Goal: Task Accomplishment & Management: Complete application form

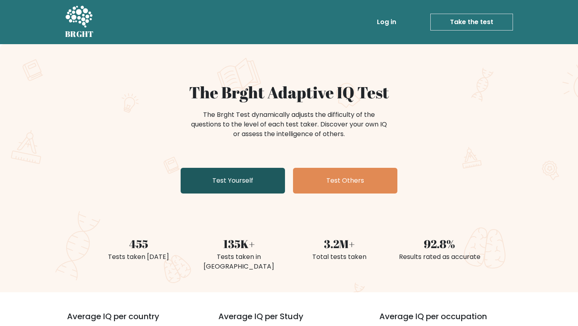
click at [217, 178] on link "Test Yourself" at bounding box center [233, 181] width 104 height 26
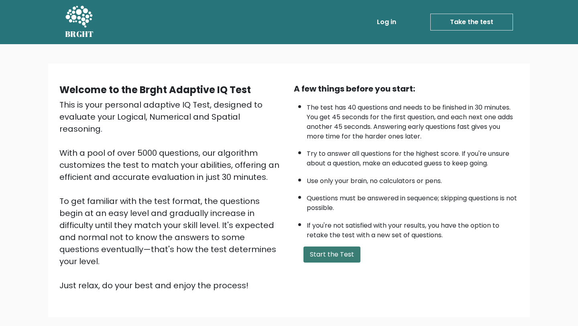
click at [340, 254] on button "Start the Test" at bounding box center [331, 254] width 57 height 16
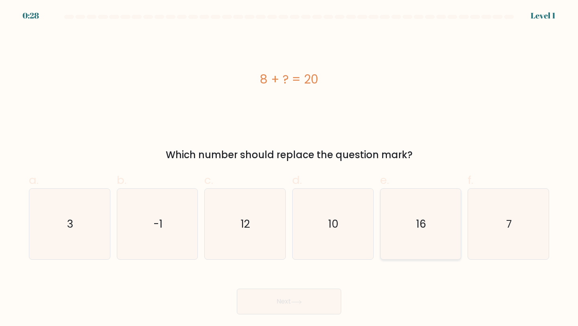
click at [404, 214] on icon "16" at bounding box center [420, 224] width 71 height 71
click at [289, 168] on input "e. 16" at bounding box center [289, 165] width 0 height 5
radio input "true"
click at [305, 310] on button "Next" at bounding box center [289, 301] width 104 height 26
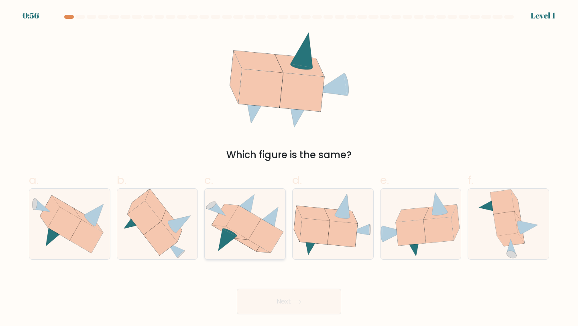
click at [246, 231] on icon at bounding box center [243, 222] width 35 height 34
click at [289, 168] on input "c." at bounding box center [289, 165] width 0 height 5
radio input "true"
click at [305, 303] on button "Next" at bounding box center [289, 301] width 104 height 26
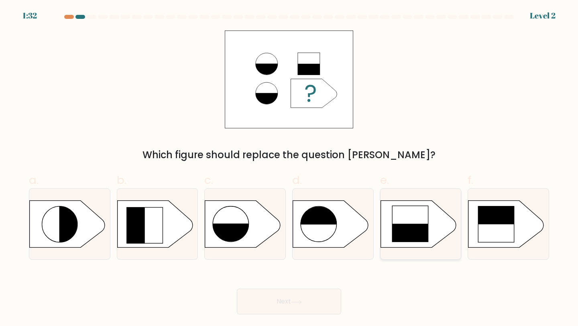
click at [400, 228] on rect at bounding box center [410, 242] width 37 height 37
click at [289, 168] on input "e." at bounding box center [289, 165] width 0 height 5
radio input "true"
click at [307, 296] on button "Next" at bounding box center [289, 301] width 104 height 26
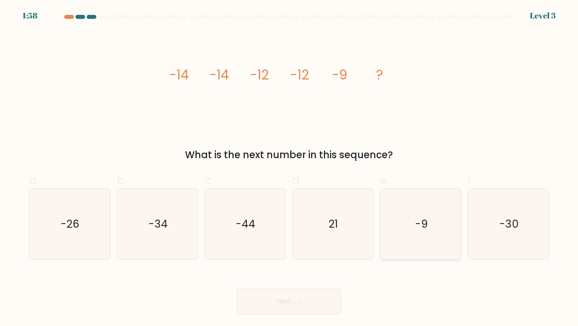
click at [439, 220] on icon "-9" at bounding box center [420, 224] width 71 height 71
click at [289, 168] on input "e. -9" at bounding box center [289, 165] width 0 height 5
radio input "true"
click at [305, 300] on button "Next" at bounding box center [289, 301] width 104 height 26
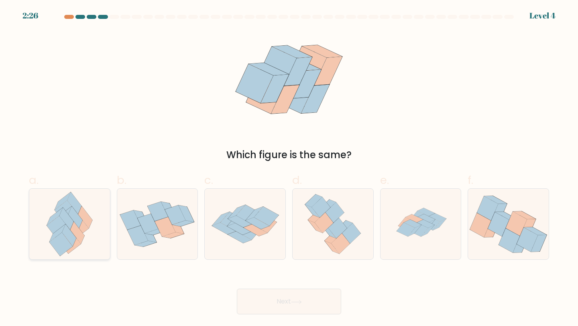
click at [80, 216] on icon at bounding box center [85, 217] width 14 height 22
click at [289, 168] on input "a." at bounding box center [289, 165] width 0 height 5
radio input "true"
click at [291, 303] on button "Next" at bounding box center [289, 301] width 104 height 26
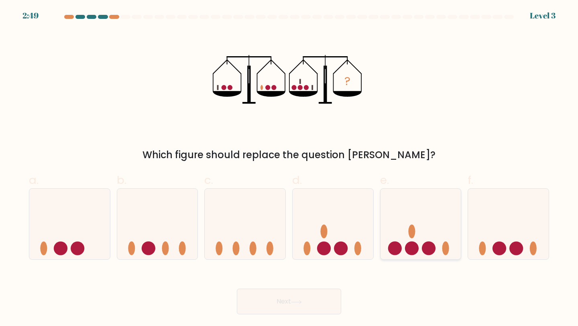
click at [414, 233] on ellipse at bounding box center [411, 231] width 7 height 14
click at [289, 168] on input "e." at bounding box center [289, 165] width 0 height 5
radio input "true"
click at [300, 298] on button "Next" at bounding box center [289, 301] width 104 height 26
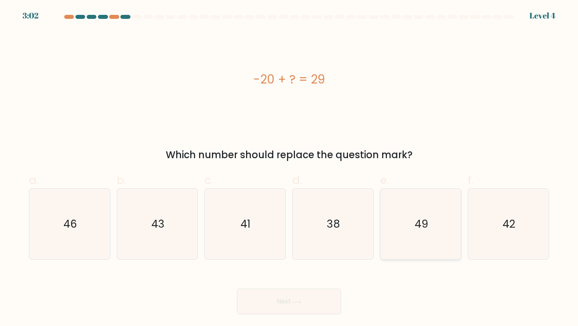
click at [407, 223] on icon "49" at bounding box center [420, 224] width 71 height 71
click at [289, 168] on input "e. 49" at bounding box center [289, 165] width 0 height 5
radio input "true"
click at [276, 299] on button "Next" at bounding box center [289, 301] width 104 height 26
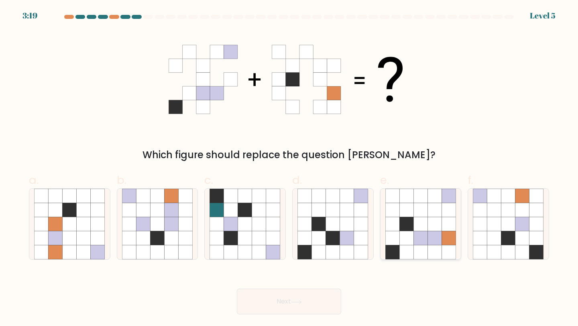
click at [412, 217] on icon at bounding box center [406, 210] width 14 height 14
click at [289, 168] on input "e." at bounding box center [289, 165] width 0 height 5
radio input "true"
click at [296, 298] on button "Next" at bounding box center [289, 301] width 104 height 26
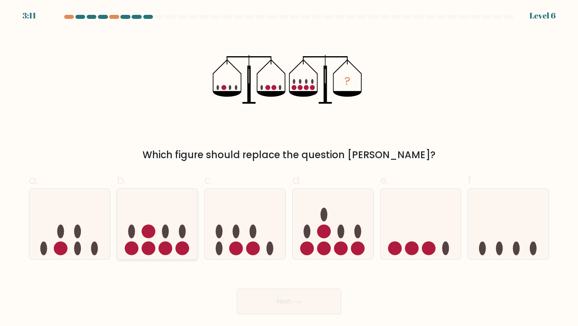
click at [173, 230] on icon at bounding box center [157, 224] width 81 height 67
click at [289, 168] on input "b." at bounding box center [289, 165] width 0 height 5
radio input "true"
click at [298, 307] on button "Next" at bounding box center [289, 301] width 104 height 26
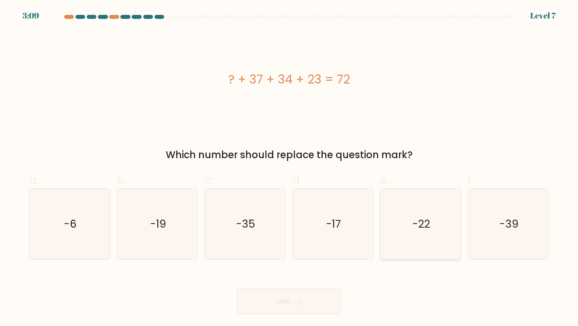
click at [410, 226] on icon "-22" at bounding box center [420, 224] width 71 height 71
click at [289, 168] on input "e. -22" at bounding box center [289, 165] width 0 height 5
radio input "true"
click at [276, 301] on button "Next" at bounding box center [289, 301] width 104 height 26
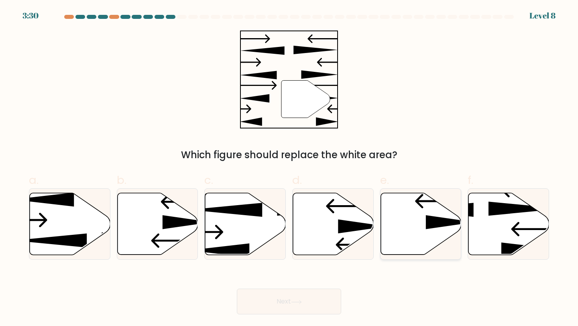
click at [411, 216] on icon at bounding box center [420, 224] width 81 height 62
click at [289, 168] on input "e." at bounding box center [289, 165] width 0 height 5
radio input "true"
click at [256, 298] on button "Next" at bounding box center [289, 301] width 104 height 26
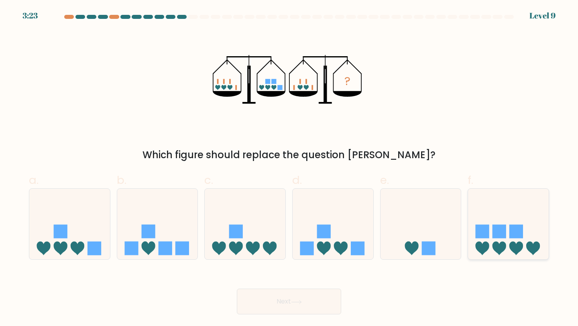
click at [497, 233] on rect at bounding box center [499, 231] width 14 height 14
click at [289, 168] on input "f." at bounding box center [289, 165] width 0 height 5
radio input "true"
click at [326, 297] on button "Next" at bounding box center [289, 301] width 104 height 26
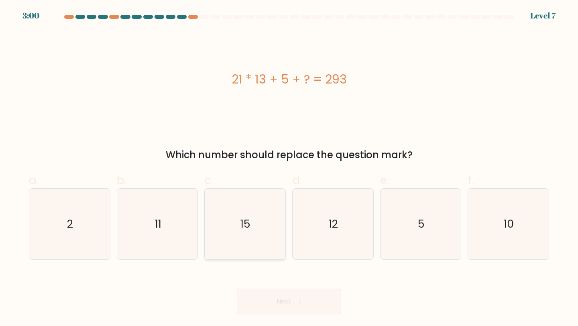
click at [237, 233] on icon "15" at bounding box center [244, 224] width 71 height 71
click at [289, 168] on input "c. 15" at bounding box center [289, 165] width 0 height 5
radio input "true"
click at [307, 292] on button "Next" at bounding box center [289, 301] width 104 height 26
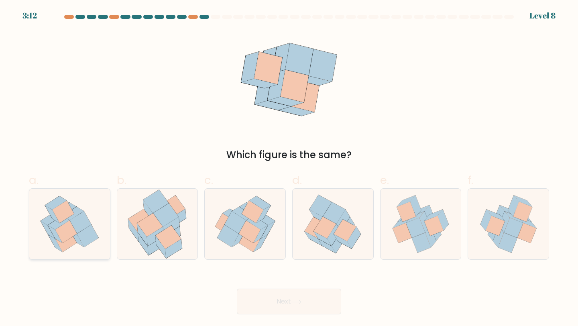
click at [83, 222] on icon at bounding box center [80, 222] width 22 height 22
click at [289, 168] on input "a." at bounding box center [289, 165] width 0 height 5
radio input "true"
click at [294, 301] on icon at bounding box center [296, 302] width 10 height 4
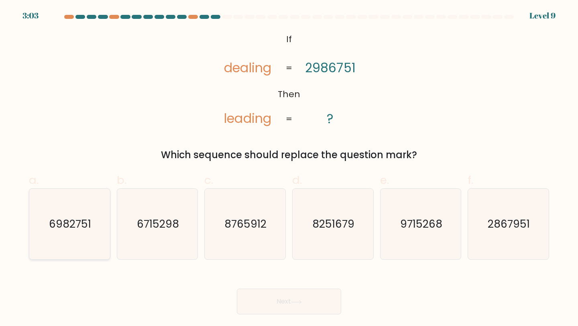
click at [61, 225] on text "6982751" at bounding box center [70, 223] width 42 height 15
click at [289, 168] on input "a. 6982751" at bounding box center [289, 165] width 0 height 5
radio input "true"
click at [298, 300] on icon at bounding box center [296, 302] width 11 height 4
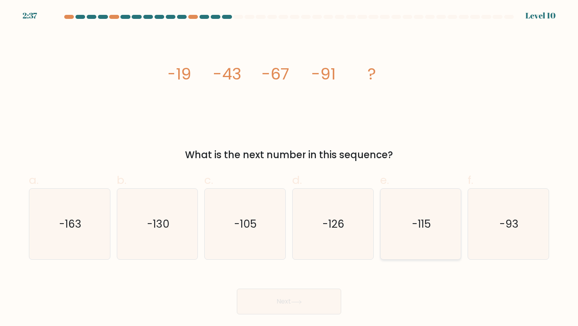
click at [406, 233] on icon "-115" at bounding box center [420, 224] width 71 height 71
click at [289, 168] on input "e. -115" at bounding box center [289, 165] width 0 height 5
radio input "true"
click at [350, 228] on icon "-126" at bounding box center [332, 224] width 71 height 71
click at [289, 168] on input "d. -126" at bounding box center [289, 165] width 0 height 5
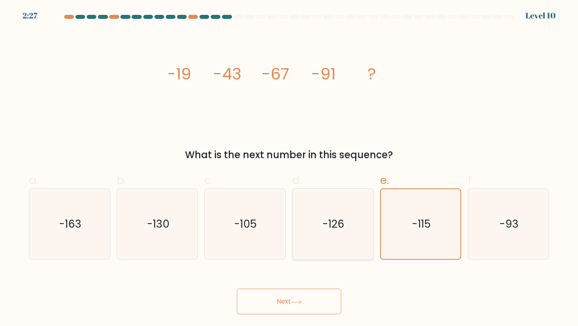
radio input "true"
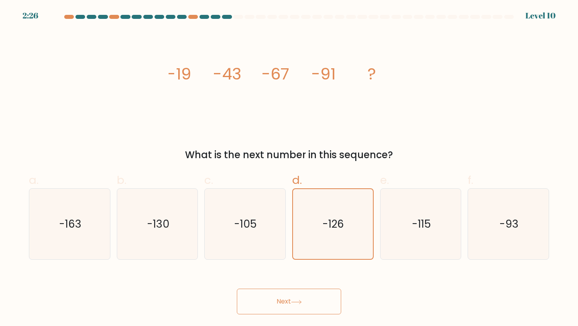
click at [310, 297] on button "Next" at bounding box center [289, 301] width 104 height 26
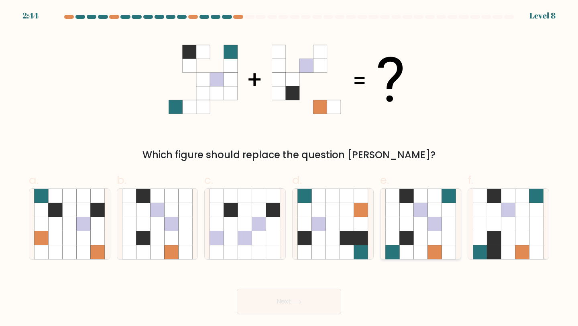
click at [422, 247] on icon at bounding box center [420, 252] width 14 height 14
click at [289, 168] on input "e." at bounding box center [289, 165] width 0 height 5
radio input "true"
click at [298, 296] on button "Next" at bounding box center [289, 301] width 104 height 26
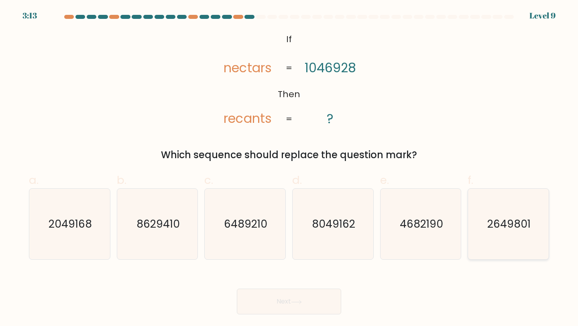
click at [482, 223] on icon "2649801" at bounding box center [508, 224] width 71 height 71
click at [289, 168] on input "f. 2649801" at bounding box center [289, 165] width 0 height 5
radio input "true"
click at [330, 296] on button "Next" at bounding box center [289, 301] width 104 height 26
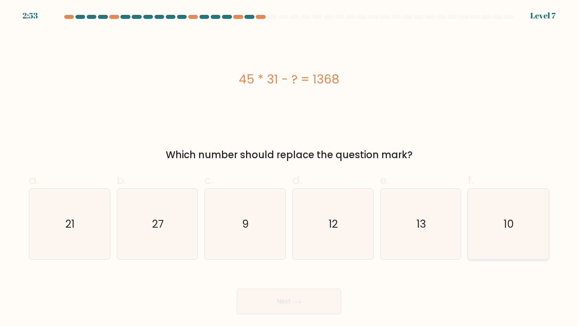
click at [505, 229] on text "10" at bounding box center [509, 223] width 10 height 15
click at [289, 168] on input "f. 10" at bounding box center [289, 165] width 0 height 5
radio input "true"
click at [298, 300] on icon at bounding box center [296, 302] width 11 height 4
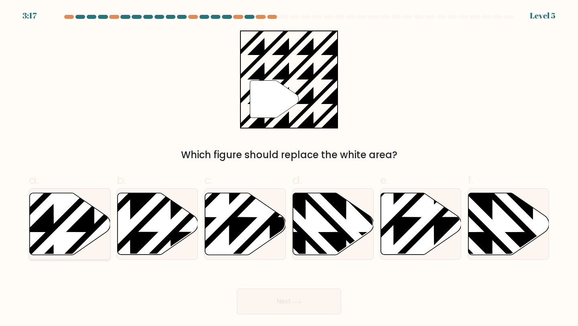
click at [69, 232] on icon at bounding box center [70, 224] width 81 height 62
click at [289, 168] on input "a." at bounding box center [289, 165] width 0 height 5
radio input "true"
click at [296, 300] on icon at bounding box center [296, 302] width 11 height 4
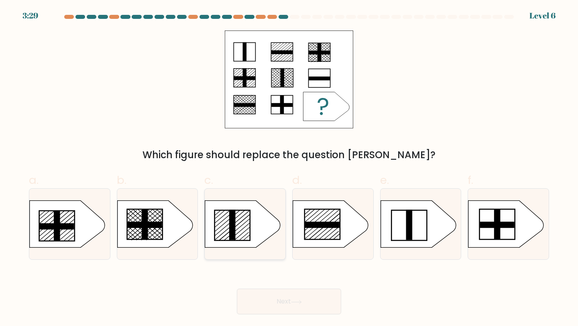
click at [241, 222] on icon at bounding box center [242, 224] width 75 height 47
click at [289, 168] on input "c." at bounding box center [289, 165] width 0 height 5
radio input "true"
click at [296, 297] on button "Next" at bounding box center [289, 301] width 104 height 26
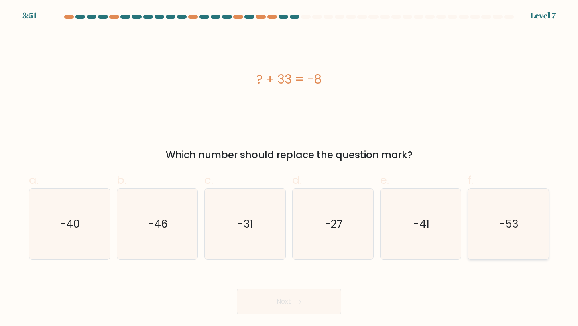
click at [529, 211] on icon "-53" at bounding box center [508, 224] width 71 height 71
click at [289, 168] on input "f. -53" at bounding box center [289, 165] width 0 height 5
radio input "true"
click at [321, 298] on button "Next" at bounding box center [289, 301] width 104 height 26
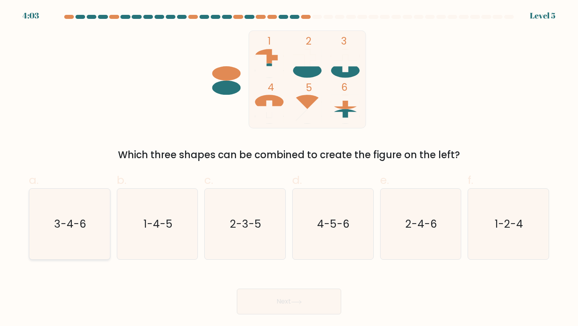
click at [92, 222] on icon "3-4-6" at bounding box center [69, 224] width 71 height 71
click at [289, 168] on input "a. 3-4-6" at bounding box center [289, 165] width 0 height 5
radio input "true"
click at [290, 293] on button "Next" at bounding box center [289, 301] width 104 height 26
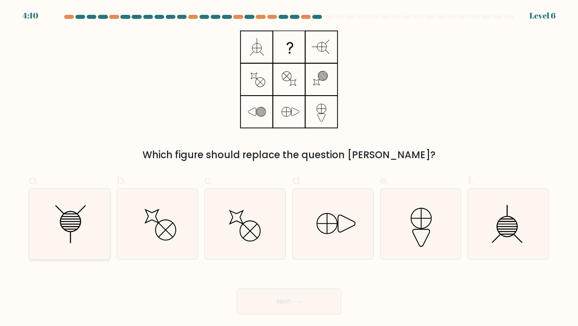
click at [106, 219] on div at bounding box center [69, 224] width 81 height 72
click at [289, 168] on input "a." at bounding box center [289, 165] width 0 height 5
radio input "true"
click at [302, 300] on icon at bounding box center [296, 302] width 11 height 4
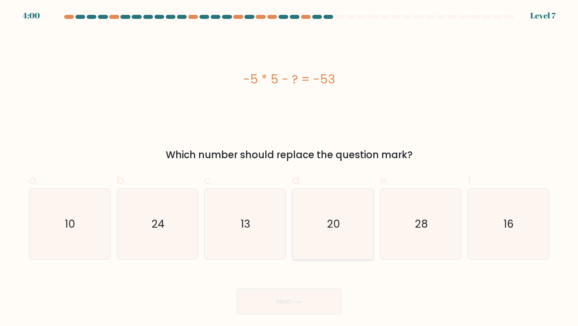
click at [343, 232] on icon "20" at bounding box center [332, 224] width 71 height 71
click at [289, 168] on input "d. 20" at bounding box center [289, 165] width 0 height 5
radio input "true"
click at [282, 297] on button "Next" at bounding box center [289, 301] width 104 height 26
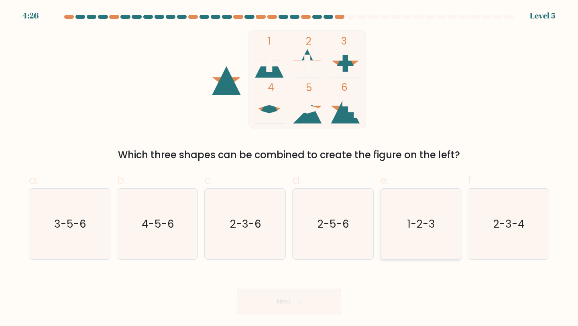
click at [425, 215] on icon "1-2-3" at bounding box center [420, 224] width 71 height 71
click at [289, 168] on input "e. 1-2-3" at bounding box center [289, 165] width 0 height 5
radio input "true"
click at [288, 297] on button "Next" at bounding box center [289, 301] width 104 height 26
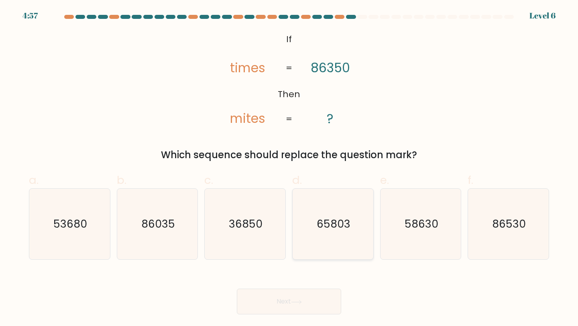
click at [338, 224] on text "65803" at bounding box center [334, 223] width 34 height 15
click at [289, 168] on input "d. 65803" at bounding box center [289, 165] width 0 height 5
radio input "true"
click at [335, 296] on button "Next" at bounding box center [289, 301] width 104 height 26
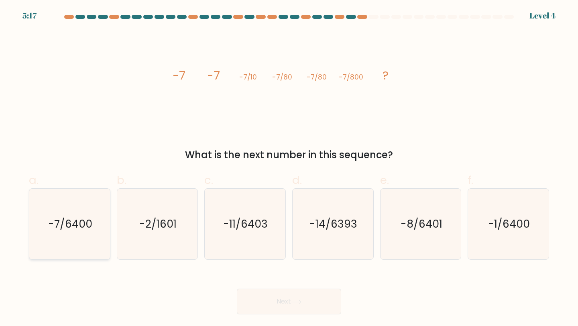
click at [86, 226] on text "-7/6400" at bounding box center [70, 223] width 44 height 15
click at [289, 168] on input "a. -7/6400" at bounding box center [289, 165] width 0 height 5
radio input "true"
click at [275, 300] on button "Next" at bounding box center [289, 301] width 104 height 26
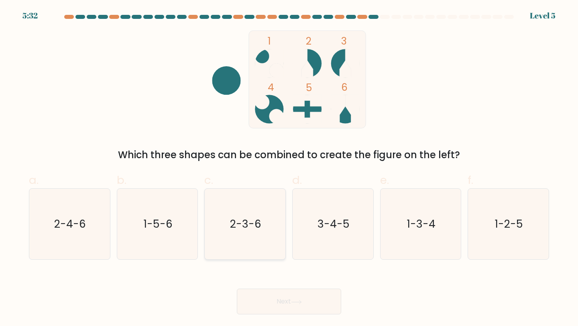
click at [231, 232] on icon "2-3-6" at bounding box center [244, 224] width 71 height 71
click at [289, 168] on input "c. 2-3-6" at bounding box center [289, 165] width 0 height 5
radio input "true"
click at [275, 300] on button "Next" at bounding box center [289, 301] width 104 height 26
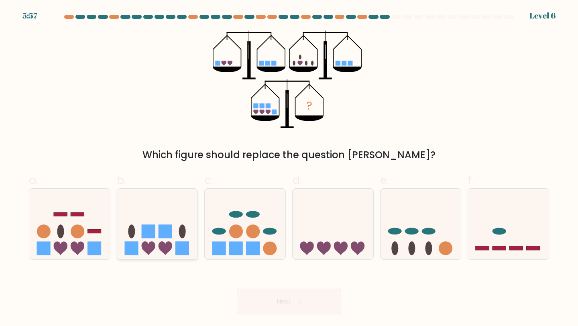
click at [148, 230] on rect at bounding box center [148, 231] width 14 height 14
click at [289, 168] on input "b." at bounding box center [289, 165] width 0 height 5
radio input "true"
click at [289, 294] on button "Next" at bounding box center [289, 301] width 104 height 26
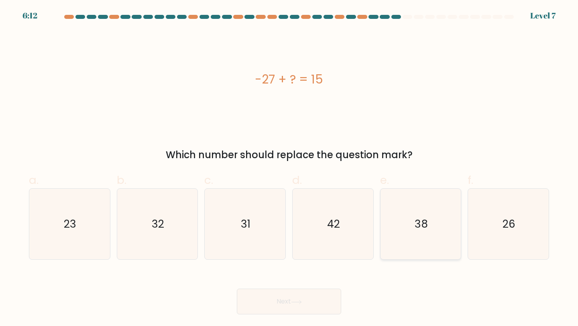
click at [418, 249] on icon "38" at bounding box center [420, 224] width 71 height 71
click at [289, 168] on input "e. 38" at bounding box center [289, 165] width 0 height 5
radio input "true"
click at [300, 309] on button "Next" at bounding box center [289, 301] width 104 height 26
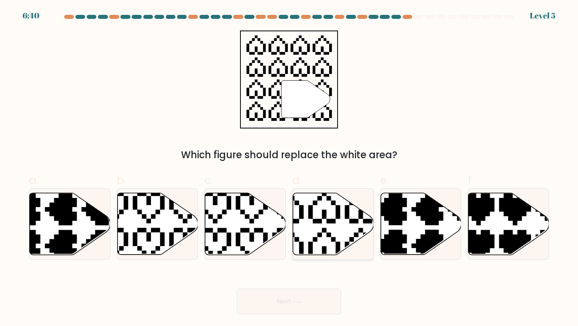
click at [338, 223] on icon at bounding box center [333, 224] width 81 height 62
click at [289, 168] on input "d." at bounding box center [289, 165] width 0 height 5
radio input "true"
click at [312, 306] on button "Next" at bounding box center [289, 301] width 104 height 26
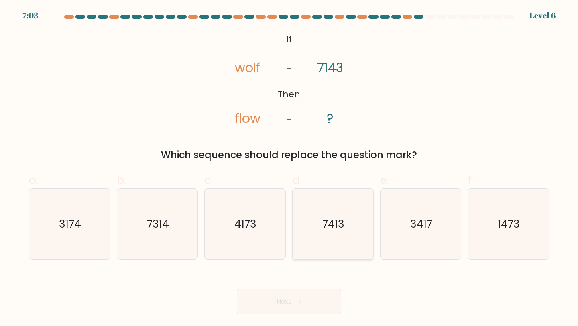
click at [336, 231] on text "7413" at bounding box center [334, 223] width 22 height 15
click at [289, 168] on input "d. 7413" at bounding box center [289, 165] width 0 height 5
radio input "true"
click at [286, 302] on button "Next" at bounding box center [289, 301] width 104 height 26
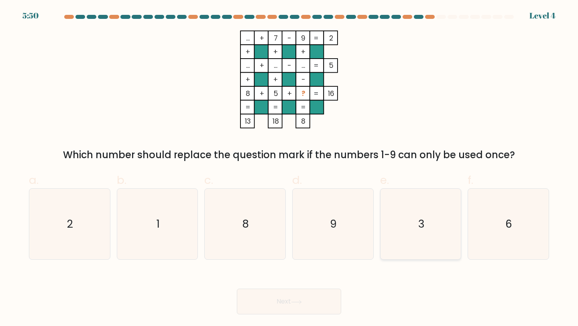
click at [433, 228] on icon "3" at bounding box center [420, 224] width 71 height 71
click at [289, 168] on input "e. 3" at bounding box center [289, 165] width 0 height 5
radio input "true"
click at [42, 220] on icon "2" at bounding box center [69, 224] width 71 height 71
click at [289, 168] on input "a. 2" at bounding box center [289, 165] width 0 height 5
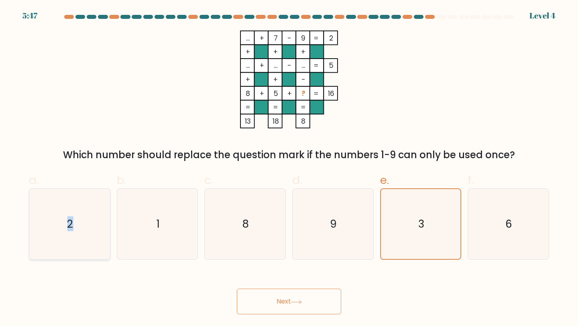
radio input "true"
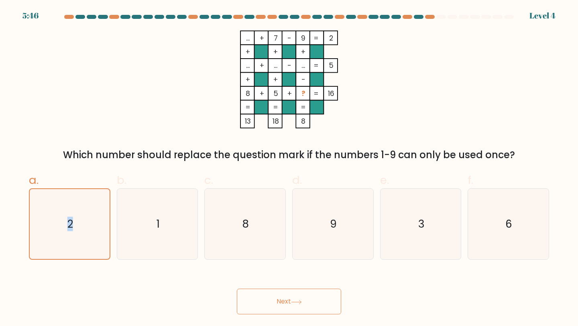
click at [276, 301] on button "Next" at bounding box center [289, 301] width 104 height 26
click at [283, 300] on button "Next" at bounding box center [289, 301] width 104 height 26
click at [73, 237] on icon "2" at bounding box center [69, 224] width 70 height 70
click at [289, 168] on input "a. 2" at bounding box center [289, 165] width 0 height 5
click at [255, 295] on button "Next" at bounding box center [289, 301] width 104 height 26
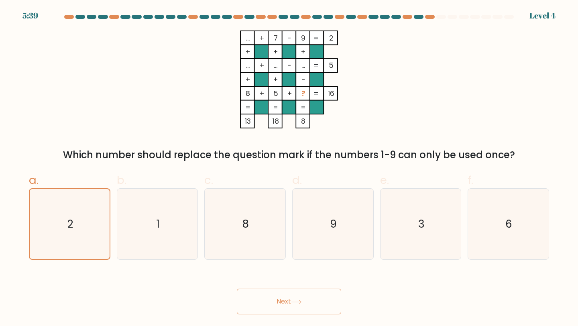
click at [273, 308] on button "Next" at bounding box center [289, 301] width 104 height 26
click at [70, 229] on text "2" at bounding box center [70, 224] width 6 height 14
click at [289, 168] on input "a. 2" at bounding box center [289, 165] width 0 height 5
click at [270, 302] on button "Next" at bounding box center [289, 301] width 104 height 26
click at [259, 249] on icon "8" at bounding box center [244, 224] width 71 height 71
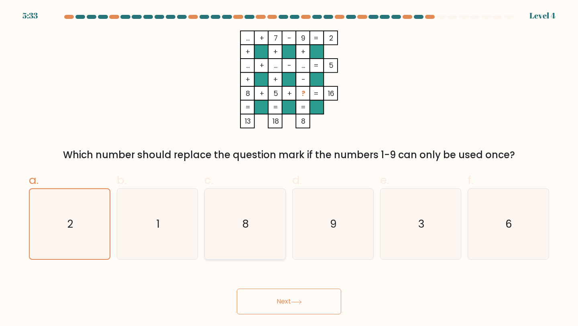
click at [289, 168] on input "c. 8" at bounding box center [289, 165] width 0 height 5
radio input "true"
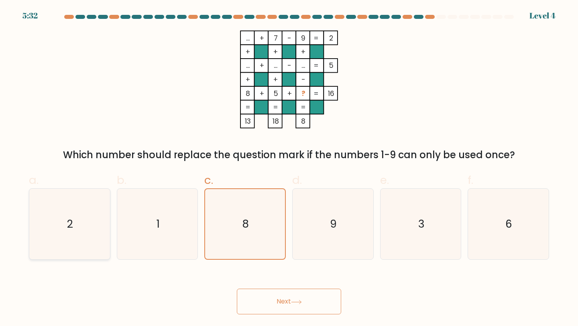
click at [89, 224] on icon "2" at bounding box center [69, 224] width 71 height 71
click at [289, 168] on input "a. 2" at bounding box center [289, 165] width 0 height 5
radio input "true"
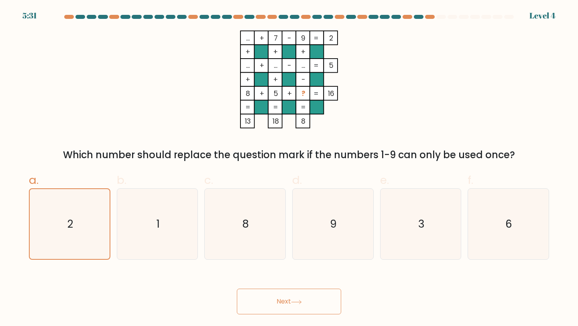
click at [286, 297] on button "Next" at bounding box center [289, 301] width 104 height 26
click at [185, 239] on icon "1" at bounding box center [157, 224] width 71 height 71
click at [289, 168] on input "b. 1" at bounding box center [289, 165] width 0 height 5
radio input "true"
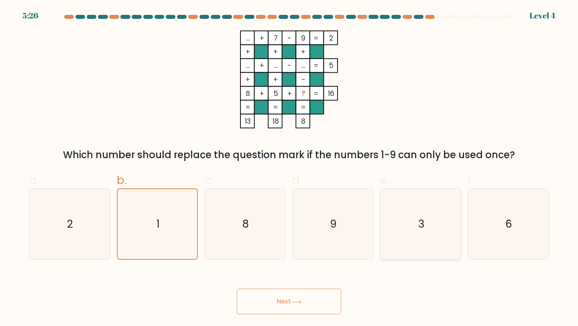
click at [413, 256] on icon "3" at bounding box center [420, 224] width 71 height 71
click at [289, 168] on input "e. 3" at bounding box center [289, 165] width 0 height 5
radio input "true"
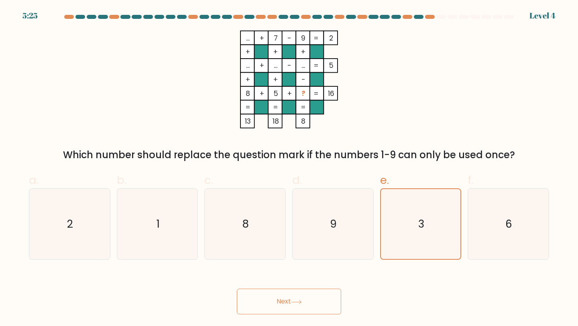
click at [327, 304] on button "Next" at bounding box center [289, 301] width 104 height 26
click at [287, 300] on button "Next" at bounding box center [289, 301] width 104 height 26
click at [95, 243] on icon "2" at bounding box center [69, 224] width 71 height 71
click at [289, 168] on input "a. 2" at bounding box center [289, 165] width 0 height 5
radio input "true"
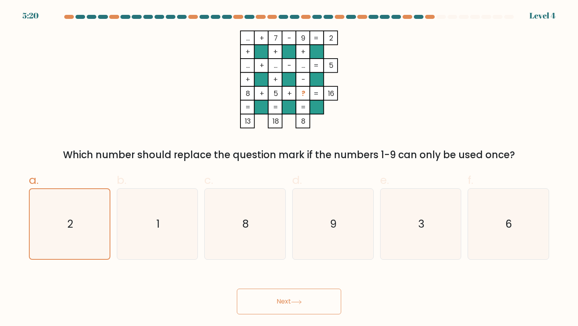
click at [305, 290] on button "Next" at bounding box center [289, 301] width 104 height 26
click at [293, 298] on button "Next" at bounding box center [289, 301] width 104 height 26
click at [290, 301] on button "Next" at bounding box center [289, 301] width 104 height 26
click at [480, 247] on icon "6" at bounding box center [508, 224] width 71 height 71
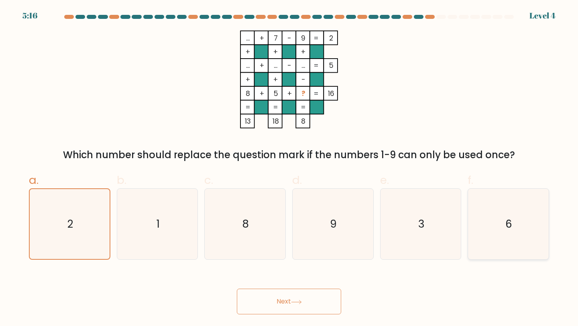
click at [289, 168] on input "f. 6" at bounding box center [289, 165] width 0 height 5
radio input "true"
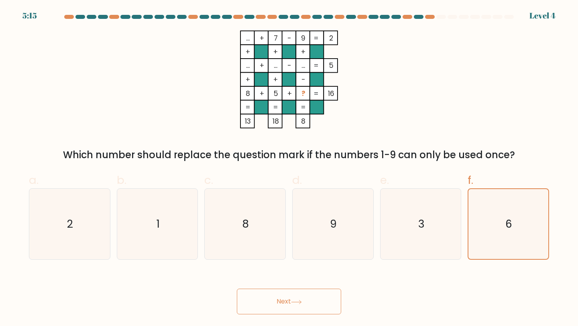
click at [309, 308] on button "Next" at bounding box center [289, 301] width 104 height 26
click at [422, 232] on icon "3" at bounding box center [420, 224] width 71 height 71
click at [289, 168] on input "e. 3" at bounding box center [289, 165] width 0 height 5
radio input "true"
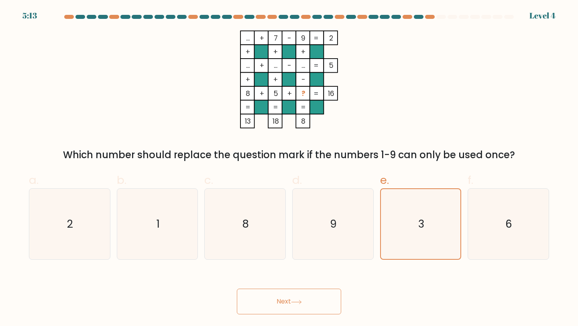
click at [314, 298] on button "Next" at bounding box center [289, 301] width 104 height 26
click at [321, 243] on icon "9" at bounding box center [332, 224] width 71 height 71
click at [289, 168] on input "d. 9" at bounding box center [289, 165] width 0 height 5
radio input "true"
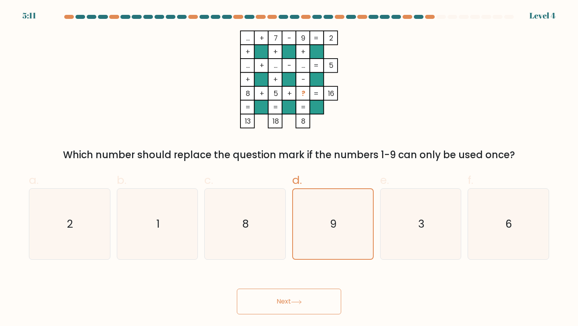
click at [275, 301] on button "Next" at bounding box center [289, 301] width 104 height 26
click at [264, 224] on icon "8" at bounding box center [244, 224] width 71 height 71
click at [289, 168] on input "c. 8" at bounding box center [289, 165] width 0 height 5
radio input "true"
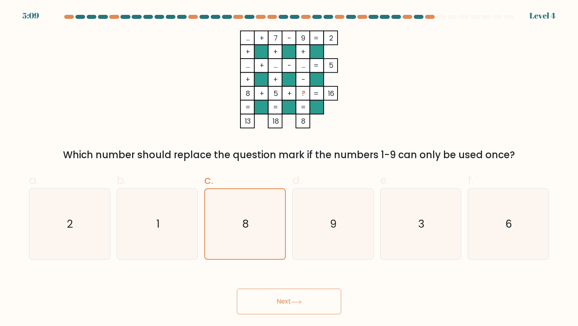
click at [287, 293] on button "Next" at bounding box center [289, 301] width 104 height 26
click at [169, 229] on icon "1" at bounding box center [157, 224] width 71 height 71
click at [289, 168] on input "b. 1" at bounding box center [289, 165] width 0 height 5
radio input "true"
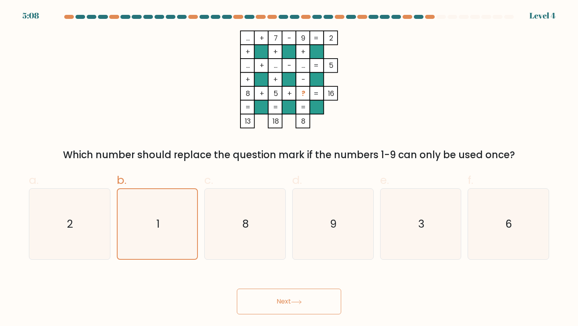
click at [276, 300] on button "Next" at bounding box center [289, 301] width 104 height 26
click at [109, 235] on div "2" at bounding box center [69, 224] width 81 height 72
click at [289, 168] on input "a. 2" at bounding box center [289, 165] width 0 height 5
radio input "true"
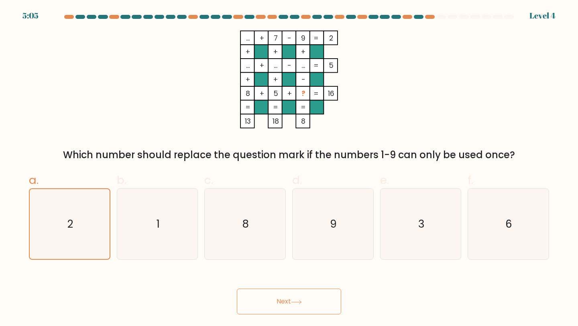
click at [291, 300] on button "Next" at bounding box center [289, 301] width 104 height 26
click at [280, 303] on button "Next" at bounding box center [289, 301] width 104 height 26
click at [237, 288] on button "Next" at bounding box center [289, 301] width 104 height 26
click at [280, 303] on button "Next" at bounding box center [289, 301] width 104 height 26
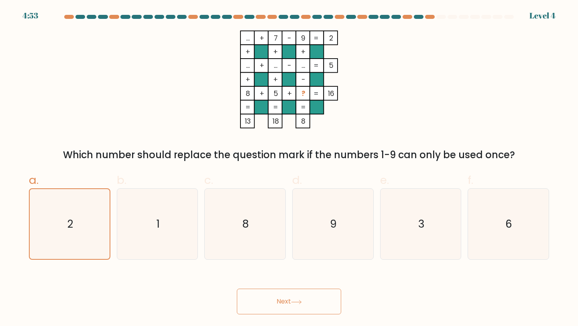
click at [280, 303] on button "Next" at bounding box center [289, 301] width 104 height 26
click at [288, 303] on button "Next" at bounding box center [289, 301] width 104 height 26
click at [306, 298] on button "Next" at bounding box center [289, 301] width 104 height 26
click at [266, 309] on button "Next" at bounding box center [289, 301] width 104 height 26
click at [285, 304] on button "Next" at bounding box center [289, 301] width 104 height 26
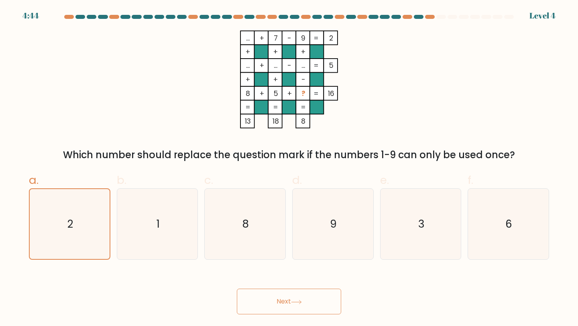
click at [285, 304] on button "Next" at bounding box center [289, 301] width 104 height 26
click at [251, 235] on icon "8" at bounding box center [244, 224] width 71 height 71
click at [289, 168] on input "c. 8" at bounding box center [289, 165] width 0 height 5
radio input "true"
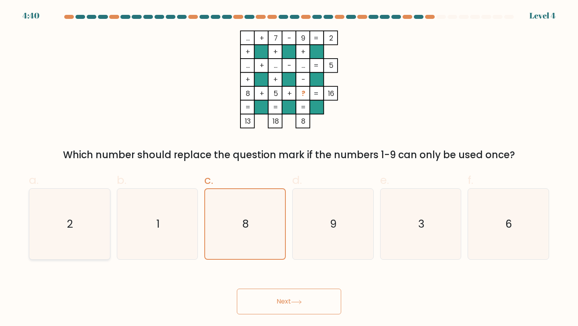
click at [82, 225] on icon "2" at bounding box center [69, 224] width 71 height 71
click at [289, 168] on input "a. 2" at bounding box center [289, 165] width 0 height 5
radio input "true"
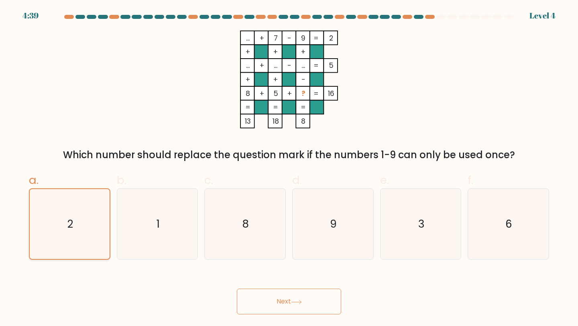
click at [82, 225] on icon "2" at bounding box center [69, 224] width 70 height 70
click at [289, 168] on input "a. 2" at bounding box center [289, 165] width 0 height 5
click at [82, 225] on icon "2" at bounding box center [69, 224] width 70 height 70
click at [289, 168] on input "a. 2" at bounding box center [289, 165] width 0 height 5
click at [300, 296] on button "Next" at bounding box center [289, 301] width 104 height 26
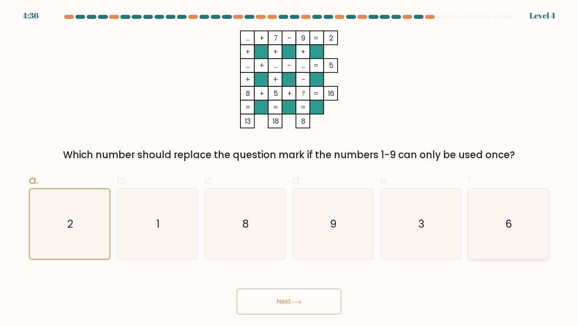
click at [494, 231] on icon "6" at bounding box center [508, 224] width 71 height 71
click at [289, 168] on input "f. 6" at bounding box center [289, 165] width 0 height 5
radio input "true"
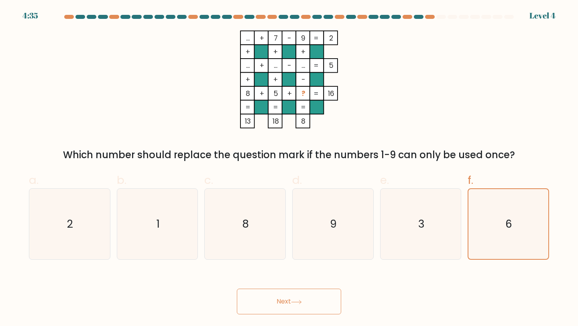
click at [277, 285] on div "Next" at bounding box center [289, 291] width 530 height 45
click at [280, 296] on button "Next" at bounding box center [289, 301] width 104 height 26
click at [389, 237] on icon "3" at bounding box center [420, 224] width 71 height 71
click at [289, 168] on input "e. 3" at bounding box center [289, 165] width 0 height 5
radio input "true"
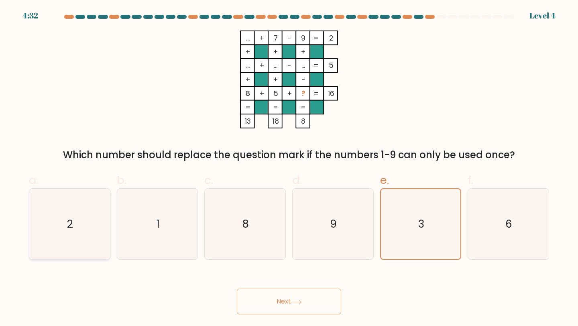
click at [81, 241] on icon "2" at bounding box center [69, 224] width 71 height 71
click at [289, 168] on input "a. 2" at bounding box center [289, 165] width 0 height 5
radio input "true"
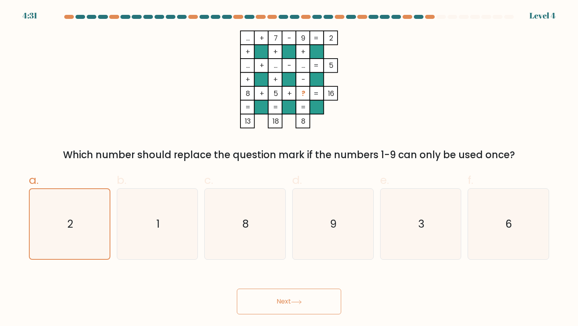
click at [183, 290] on div "Next" at bounding box center [289, 291] width 530 height 45
click at [59, 234] on icon "2" at bounding box center [69, 224] width 71 height 71
click at [289, 168] on input "a. 2" at bounding box center [289, 165] width 0 height 5
radio input "true"
click at [276, 301] on button "Next" at bounding box center [289, 301] width 104 height 26
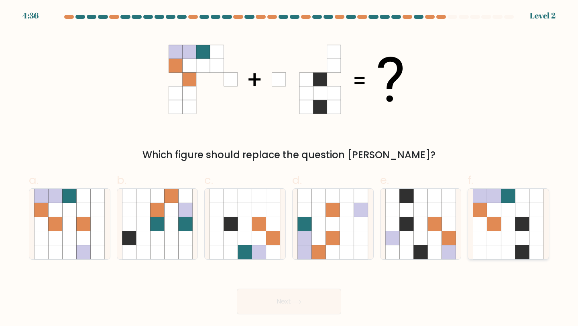
click at [508, 213] on icon at bounding box center [508, 210] width 14 height 14
click at [289, 168] on input "f." at bounding box center [289, 165] width 0 height 5
radio input "true"
click at [301, 304] on icon at bounding box center [296, 302] width 11 height 4
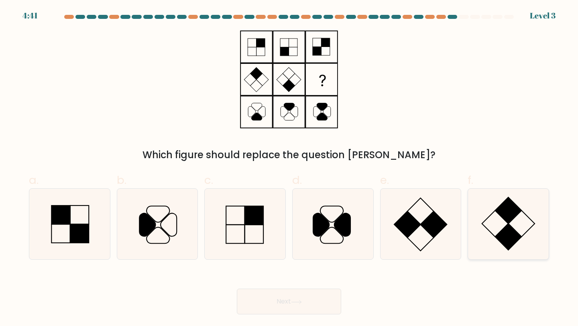
click at [513, 211] on rect at bounding box center [508, 210] width 26 height 26
click at [289, 168] on input "f." at bounding box center [289, 165] width 0 height 5
radio input "true"
click at [294, 301] on icon at bounding box center [296, 302] width 11 height 4
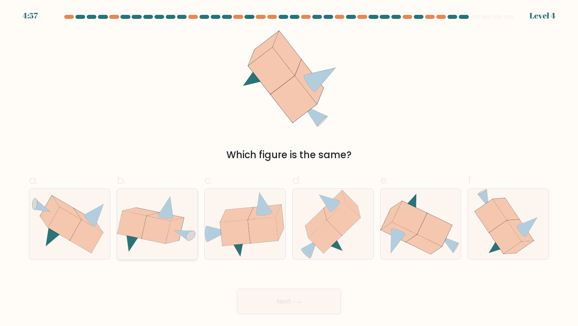
click at [163, 228] on icon at bounding box center [155, 230] width 29 height 28
click at [289, 168] on input "b." at bounding box center [289, 165] width 0 height 5
radio input "true"
click at [291, 304] on button "Next" at bounding box center [289, 301] width 104 height 26
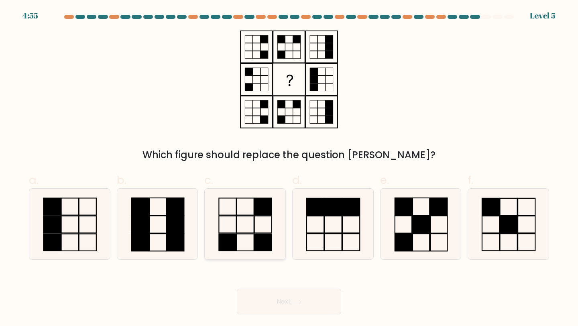
click at [261, 221] on icon at bounding box center [244, 224] width 71 height 71
click at [289, 168] on input "c." at bounding box center [289, 165] width 0 height 5
radio input "true"
click at [287, 298] on button "Next" at bounding box center [289, 301] width 104 height 26
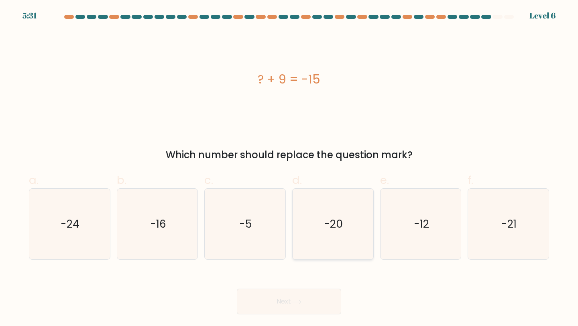
click at [338, 217] on text "-20" at bounding box center [333, 223] width 19 height 15
click at [289, 168] on input "d. -20" at bounding box center [289, 165] width 0 height 5
radio input "true"
click at [293, 303] on icon at bounding box center [296, 302] width 11 height 4
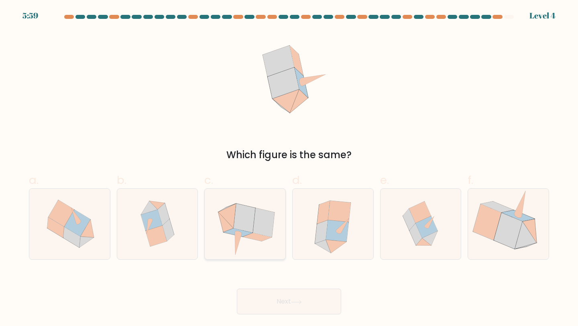
click at [262, 230] on icon at bounding box center [264, 222] width 22 height 29
click at [289, 168] on input "c." at bounding box center [289, 165] width 0 height 5
radio input "true"
click at [285, 305] on button "Next" at bounding box center [289, 301] width 104 height 26
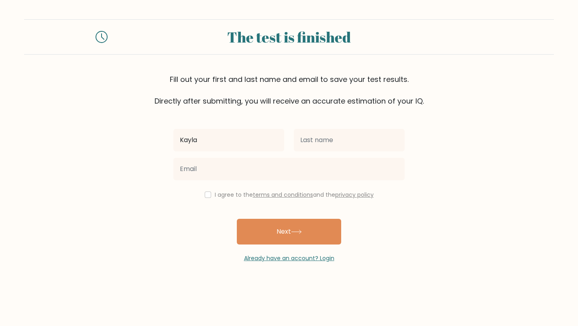
type input "Kayla"
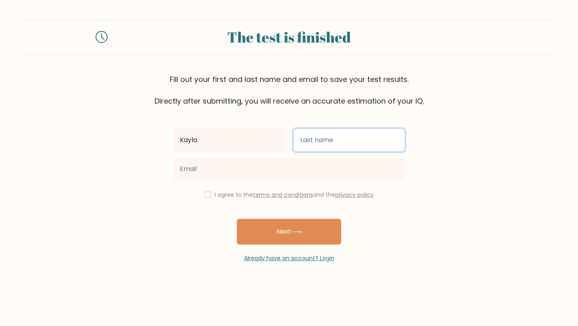
click at [377, 138] on input "text" at bounding box center [349, 140] width 111 height 22
type input "Ayala"
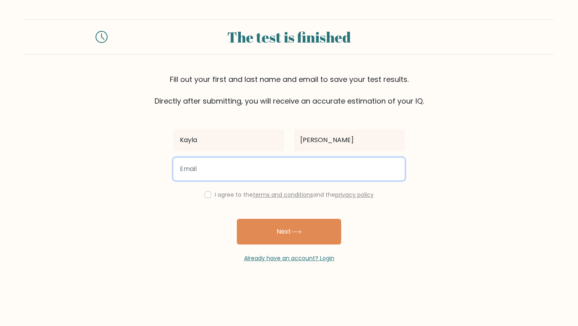
click at [240, 169] on input "email" at bounding box center [288, 169] width 231 height 22
type input "kayala25@unity.edu"
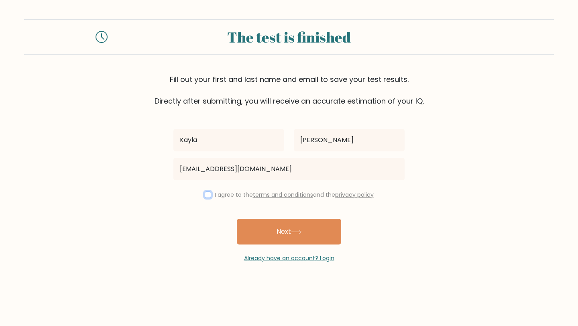
click at [207, 195] on input "checkbox" at bounding box center [208, 194] width 6 height 6
checkbox input "true"
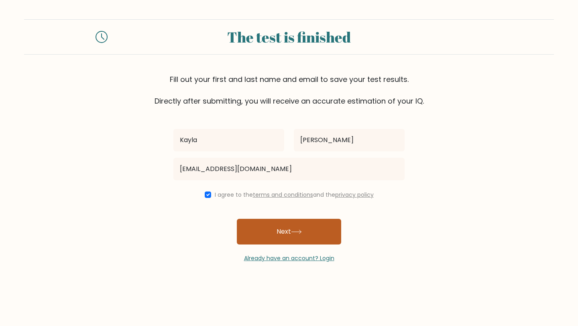
click at [284, 231] on button "Next" at bounding box center [289, 232] width 104 height 26
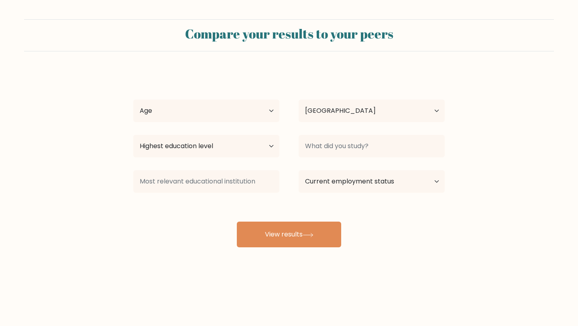
select select "US"
click at [249, 110] on select "Age Under [DEMOGRAPHIC_DATA] [DEMOGRAPHIC_DATA] [DEMOGRAPHIC_DATA] [DEMOGRAPHIC…" at bounding box center [206, 110] width 146 height 22
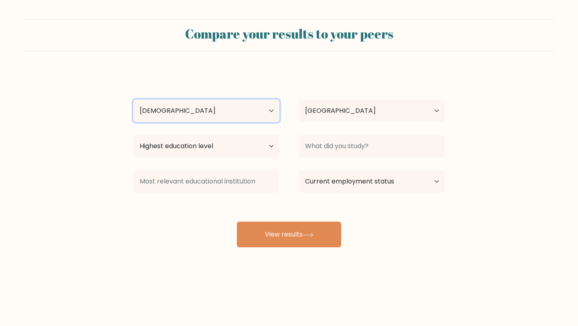
click at [133, 99] on select "Age Under [DEMOGRAPHIC_DATA] [DEMOGRAPHIC_DATA] [DEMOGRAPHIC_DATA] [DEMOGRAPHIC…" at bounding box center [206, 110] width 146 height 22
click at [228, 113] on select "Age Under [DEMOGRAPHIC_DATA] [DEMOGRAPHIC_DATA] [DEMOGRAPHIC_DATA] [DEMOGRAPHIC…" at bounding box center [206, 110] width 146 height 22
select select "25_34"
click at [133, 99] on select "Age Under [DEMOGRAPHIC_DATA] [DEMOGRAPHIC_DATA] [DEMOGRAPHIC_DATA] [DEMOGRAPHIC…" at bounding box center [206, 110] width 146 height 22
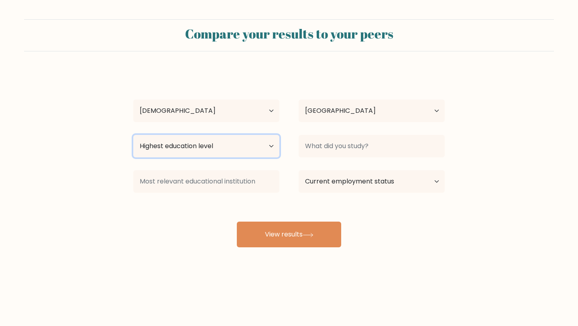
click at [231, 150] on select "Highest education level No schooling Primary Lower Secondary Upper Secondary Oc…" at bounding box center [206, 146] width 146 height 22
click at [133, 135] on select "Highest education level No schooling Primary Lower Secondary Upper Secondary Oc…" at bounding box center [206, 146] width 146 height 22
click at [229, 139] on select "Highest education level No schooling Primary Lower Secondary Upper Secondary Oc…" at bounding box center [206, 146] width 146 height 22
click at [133, 135] on select "Highest education level No schooling Primary Lower Secondary Upper Secondary Oc…" at bounding box center [206, 146] width 146 height 22
click at [195, 147] on select "Highest education level No schooling Primary Lower Secondary Upper Secondary Oc…" at bounding box center [206, 146] width 146 height 22
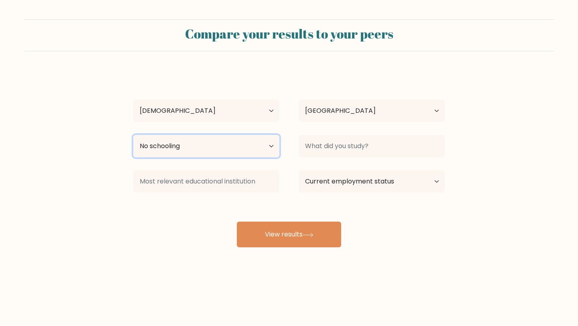
click at [133, 135] on select "Highest education level No schooling Primary Lower Secondary Upper Secondary Oc…" at bounding box center [206, 146] width 146 height 22
click at [177, 147] on select "Highest education level No schooling Primary Lower Secondary Upper Secondary Oc…" at bounding box center [206, 146] width 146 height 22
click at [133, 135] on select "Highest education level No schooling Primary Lower Secondary Upper Secondary Oc…" at bounding box center [206, 146] width 146 height 22
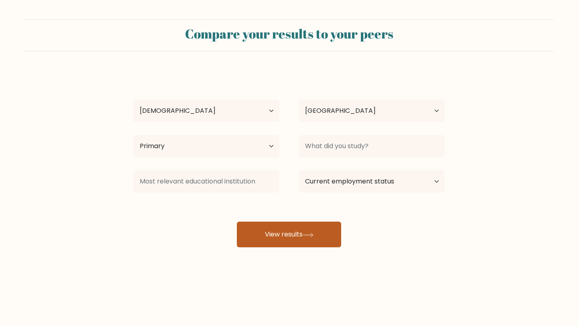
click at [283, 233] on button "View results" at bounding box center [289, 234] width 104 height 26
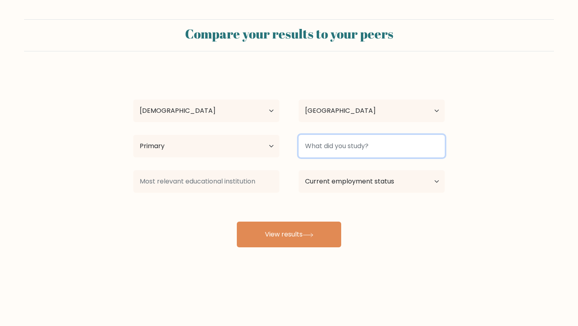
click at [377, 138] on input at bounding box center [371, 146] width 146 height 22
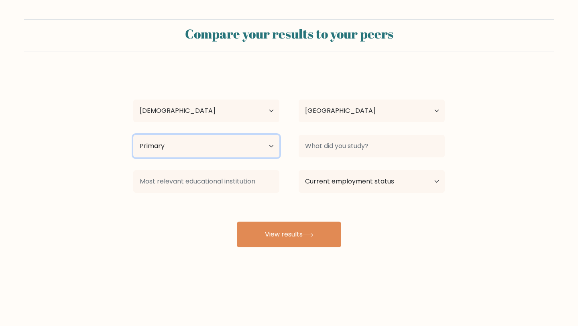
click at [266, 146] on select "Highest education level No schooling Primary Lower Secondary Upper Secondary Oc…" at bounding box center [206, 146] width 146 height 22
click at [133, 135] on select "Highest education level No schooling Primary Lower Secondary Upper Secondary Oc…" at bounding box center [206, 146] width 146 height 22
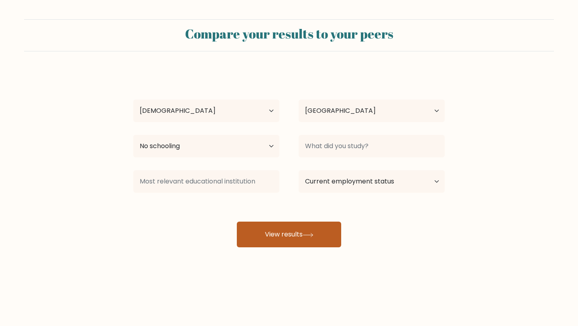
click at [258, 233] on button "View results" at bounding box center [289, 234] width 104 height 26
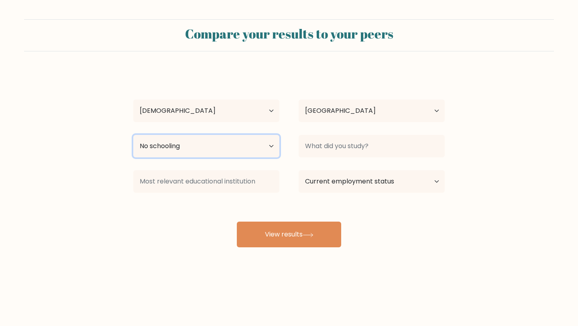
click at [271, 147] on select "Highest education level No schooling Primary Lower Secondary Upper Secondary Oc…" at bounding box center [206, 146] width 146 height 22
select select "primary"
click at [133, 135] on select "Highest education level No schooling Primary Lower Secondary Upper Secondary Oc…" at bounding box center [206, 146] width 146 height 22
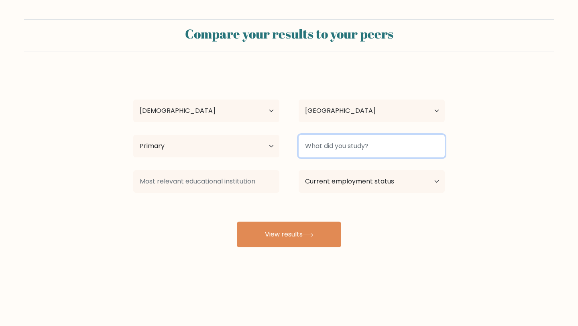
click at [341, 138] on input at bounding box center [371, 146] width 146 height 22
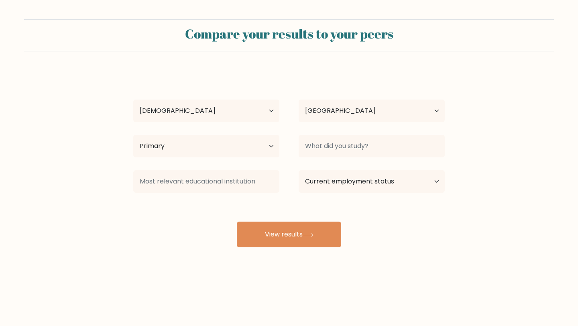
click at [469, 153] on form "Compare your results to your peers [PERSON_NAME] Age Under [DEMOGRAPHIC_DATA] […" at bounding box center [289, 133] width 578 height 228
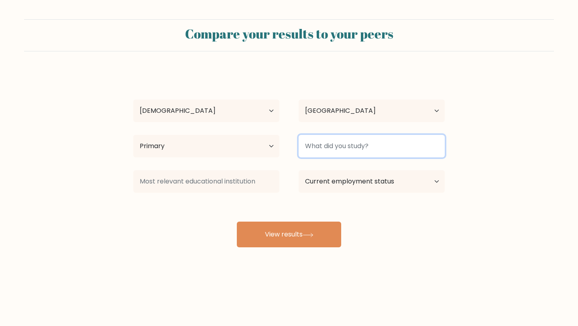
click at [384, 139] on input at bounding box center [371, 146] width 146 height 22
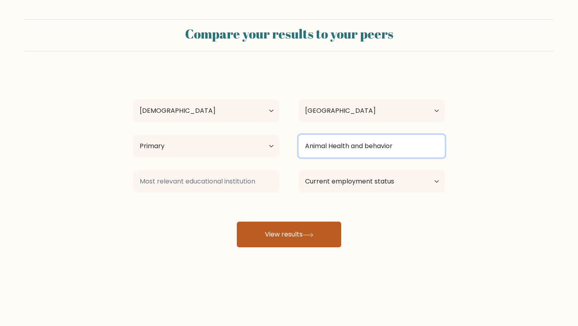
type input "Animal Health and behavior"
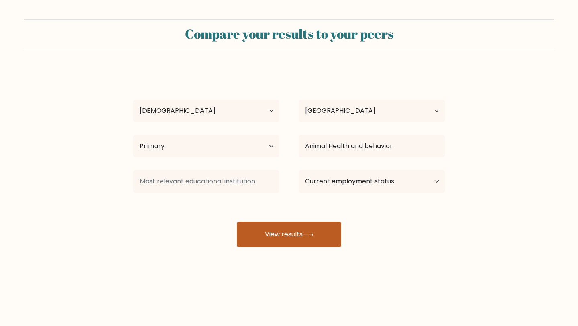
click at [295, 230] on button "View results" at bounding box center [289, 234] width 104 height 26
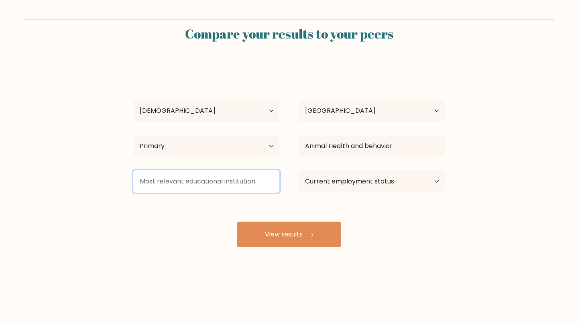
click at [203, 178] on input at bounding box center [206, 181] width 146 height 22
click at [199, 183] on input at bounding box center [206, 181] width 146 height 22
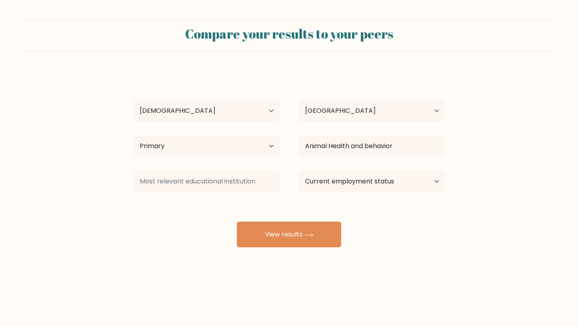
click at [146, 246] on div "[PERSON_NAME] Age Under [DEMOGRAPHIC_DATA] [DEMOGRAPHIC_DATA] [DEMOGRAPHIC_DATA…" at bounding box center [288, 159] width 321 height 177
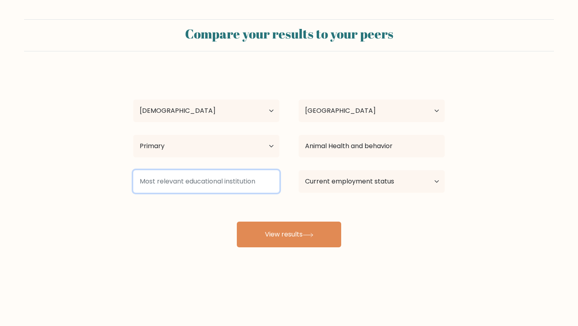
click at [191, 187] on input at bounding box center [206, 181] width 146 height 22
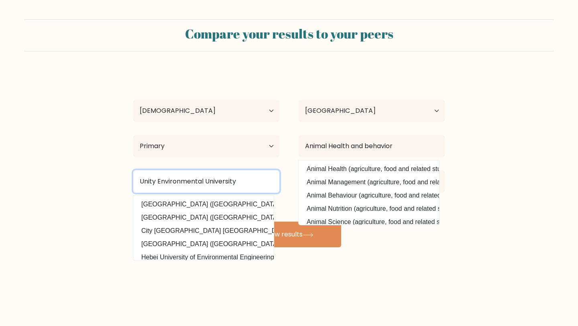
type input "Unity Environmental University"
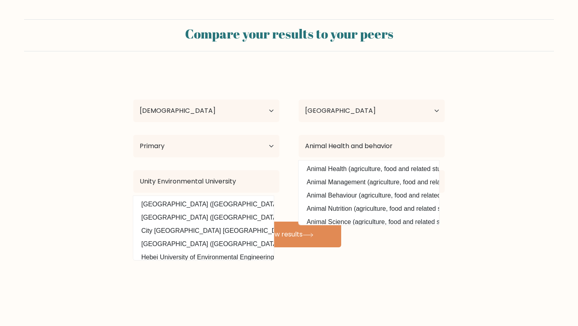
click at [14, 205] on form "Compare your results to your peers [PERSON_NAME] Age Under [DEMOGRAPHIC_DATA] […" at bounding box center [289, 133] width 578 height 228
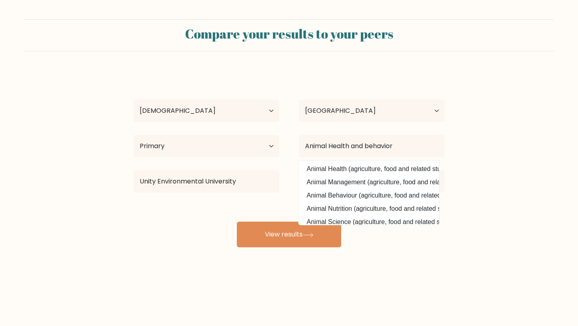
click at [193, 228] on div "[PERSON_NAME] Age Under [DEMOGRAPHIC_DATA] [DEMOGRAPHIC_DATA] [DEMOGRAPHIC_DATA…" at bounding box center [288, 159] width 321 height 177
click at [472, 245] on form "Compare your results to your peers [PERSON_NAME] Age Under [DEMOGRAPHIC_DATA] […" at bounding box center [289, 133] width 578 height 228
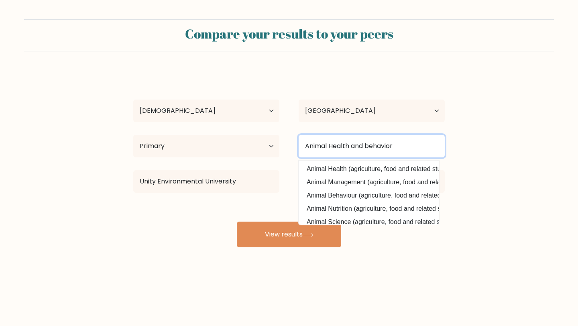
click at [408, 149] on input "Animal Health and behavior" at bounding box center [371, 146] width 146 height 22
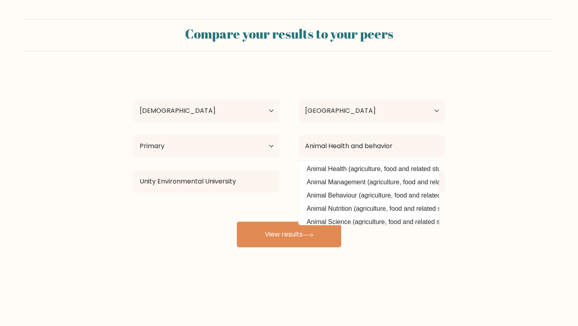
click at [501, 153] on form "Compare your results to your peers Kayla Ayala Age Under 18 years old 18-24 yea…" at bounding box center [289, 133] width 578 height 228
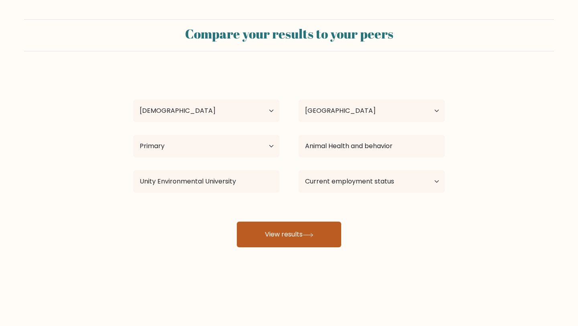
click at [327, 232] on button "View results" at bounding box center [289, 234] width 104 height 26
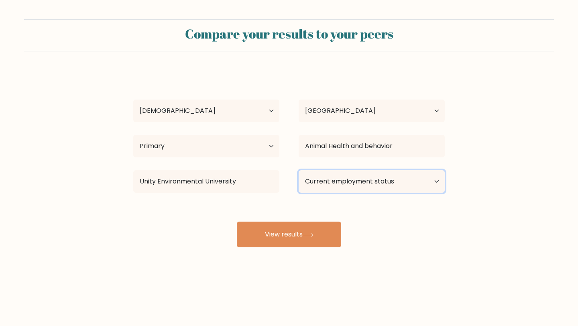
click at [356, 180] on select "Current employment status Employed Student Retired Other / prefer not to answer" at bounding box center [371, 181] width 146 height 22
select select "student"
click at [298, 170] on select "Current employment status Employed Student Retired Other / prefer not to answer" at bounding box center [371, 181] width 146 height 22
click at [418, 238] on div "Kayla Ayala Age Under 18 years old 18-24 years old 25-34 years old 35-44 years …" at bounding box center [288, 159] width 321 height 177
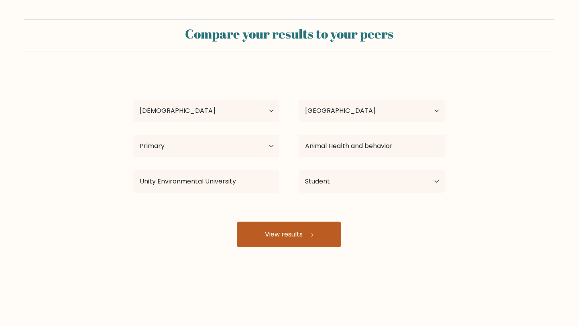
click at [332, 233] on button "View results" at bounding box center [289, 234] width 104 height 26
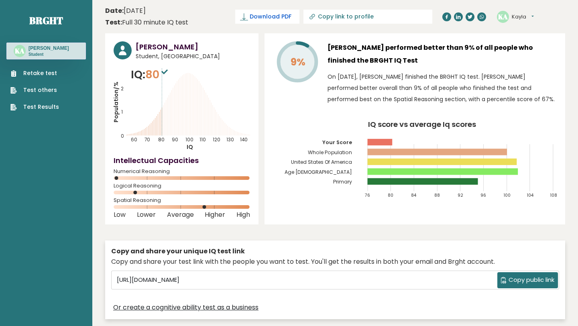
click at [291, 20] on span "Download PDF" at bounding box center [271, 16] width 42 height 8
